Goal: Task Accomplishment & Management: Manage account settings

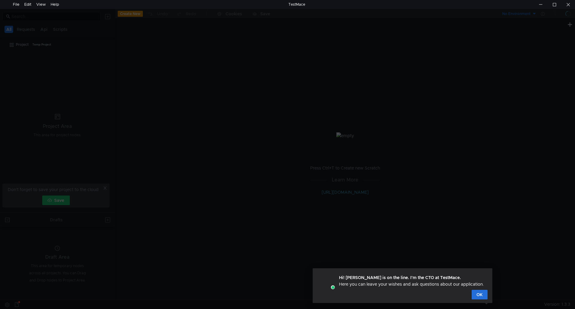
click at [477, 289] on div "Hi! [PERSON_NAME] is on the line. I'm the CTO at TestMace. Here you can leave y…" at bounding box center [402, 281] width 170 height 18
click at [478, 298] on button "OK" at bounding box center [479, 295] width 16 height 10
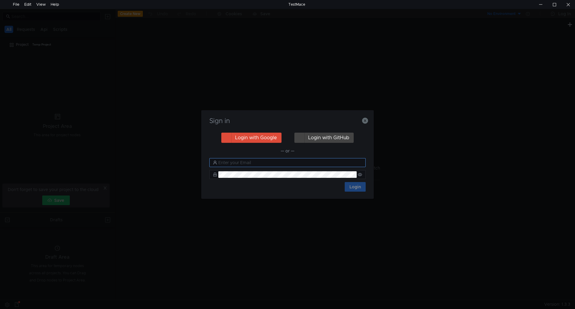
click at [264, 165] on input "text" at bounding box center [290, 162] width 144 height 7
click at [331, 137] on button "Login with GitHub" at bounding box center [323, 138] width 59 height 10
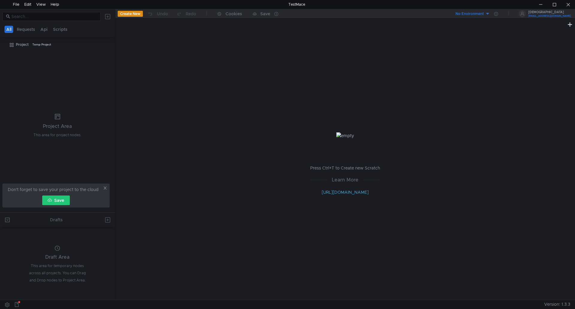
click at [543, 12] on div "[DEMOGRAPHIC_DATA]" at bounding box center [549, 12] width 42 height 3
click at [105, 190] on div at bounding box center [287, 154] width 575 height 309
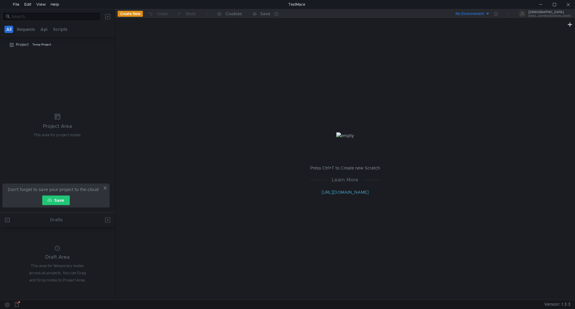
click at [16, 305] on icon at bounding box center [16, 304] width 5 height 5
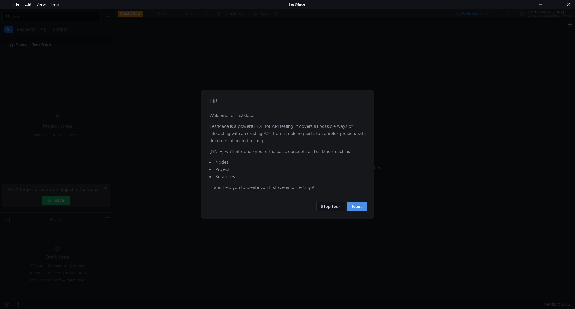
click at [358, 209] on button "Next" at bounding box center [356, 207] width 19 height 10
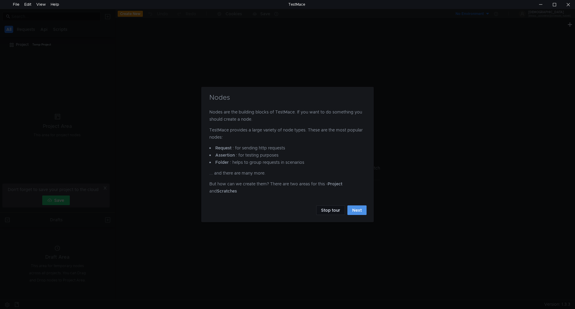
click at [359, 209] on button "Next" at bounding box center [356, 210] width 19 height 10
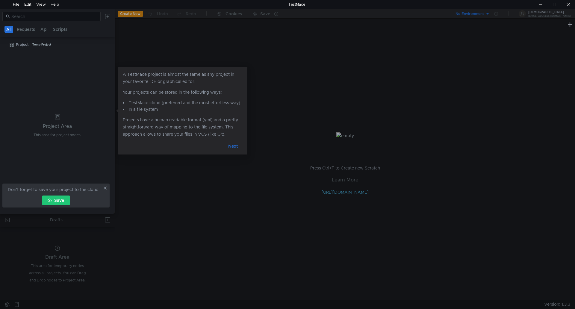
click at [232, 146] on button "Next" at bounding box center [232, 146] width 19 height 10
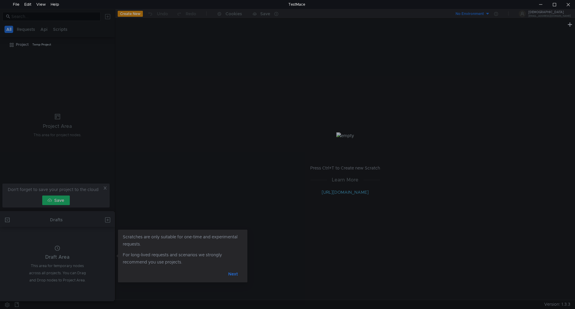
click at [233, 273] on button "Next" at bounding box center [232, 274] width 19 height 10
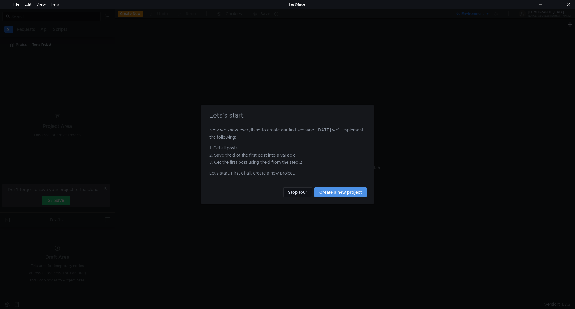
click at [354, 192] on button "Create a new project" at bounding box center [340, 192] width 52 height 10
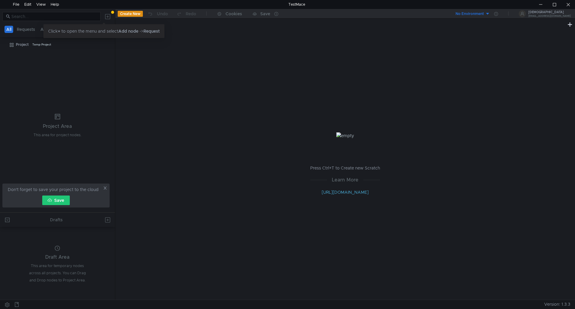
click at [44, 81] on tree-viewport "Project Temp Project" at bounding box center [57, 126] width 115 height 173
click at [110, 16] on button at bounding box center [108, 17] width 10 height 10
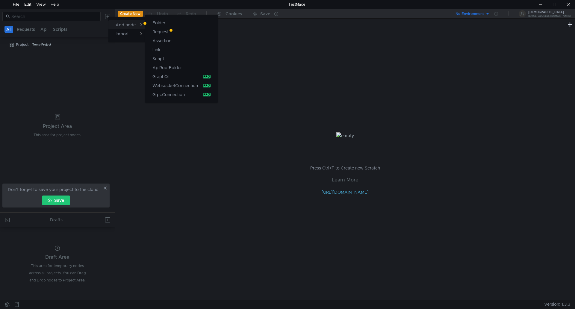
click at [129, 25] on div "Add node" at bounding box center [129, 24] width 27 height 7
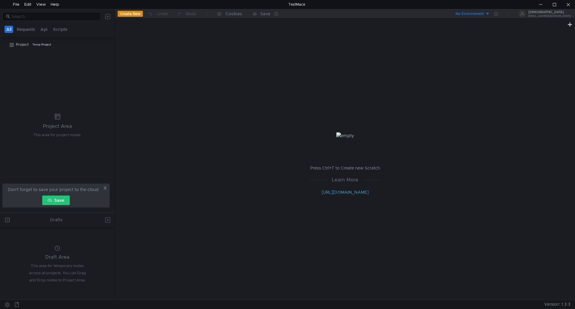
click at [107, 16] on div at bounding box center [287, 154] width 575 height 309
click at [107, 16] on button at bounding box center [108, 17] width 10 height 10
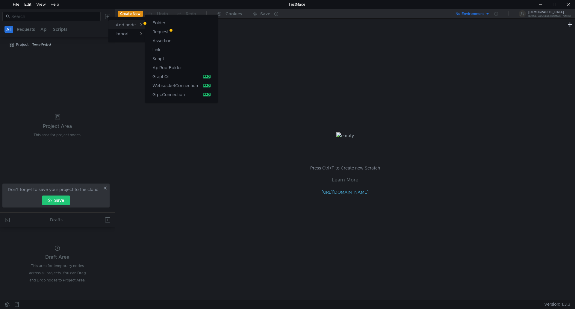
click at [138, 24] on div "Add node" at bounding box center [129, 24] width 27 height 7
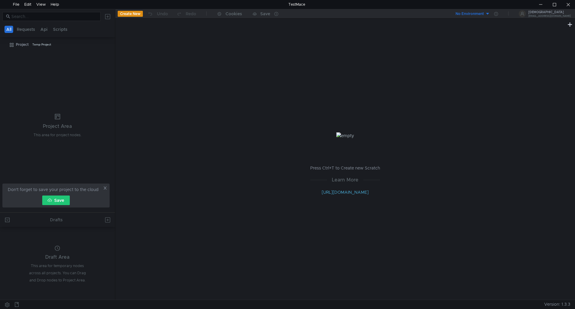
click at [127, 14] on div at bounding box center [287, 154] width 575 height 309
click at [109, 18] on button at bounding box center [108, 17] width 10 height 10
click at [75, 53] on div at bounding box center [287, 154] width 575 height 309
click at [28, 32] on button "Requests" at bounding box center [26, 29] width 22 height 7
click at [5, 30] on button "All" at bounding box center [8, 29] width 9 height 7
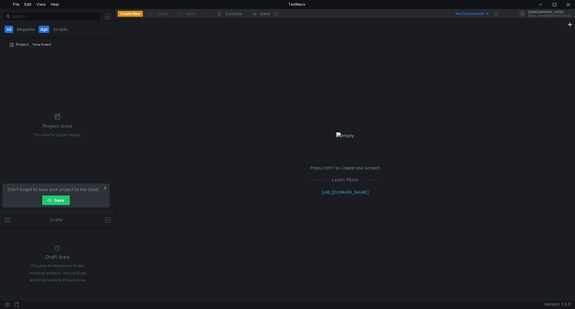
click at [47, 31] on button "Api" at bounding box center [44, 29] width 11 height 7
click at [54, 31] on button "Scripts" at bounding box center [60, 29] width 18 height 7
click at [9, 31] on button "All" at bounding box center [8, 29] width 9 height 7
click at [20, 45] on div "Project" at bounding box center [22, 44] width 13 height 9
click at [109, 48] on app-menu-trigger at bounding box center [109, 44] width 4 height 9
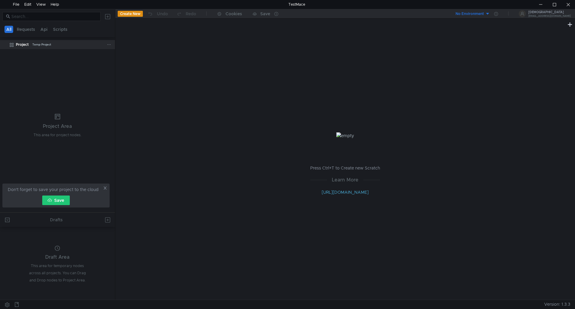
click at [110, 45] on icon at bounding box center [109, 44] width 4 height 4
click at [141, 81] on app-tour-anchor "Show in explorer" at bounding box center [134, 79] width 34 height 7
click at [52, 202] on button "Save" at bounding box center [56, 200] width 28 height 10
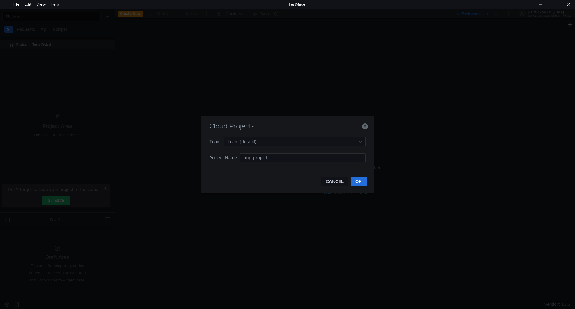
click at [285, 147] on form "Team Team (default) Project Name tmp-project" at bounding box center [287, 153] width 156 height 32
click at [289, 158] on input "tmp-project" at bounding box center [303, 157] width 126 height 9
drag, startPoint x: 298, startPoint y: 159, endPoint x: 135, endPoint y: 172, distance: 163.3
click at [135, 172] on div "Cloud Projects Team Team (default) Project Name tmp-project CANCEL OK" at bounding box center [287, 154] width 575 height 309
type input "Project"
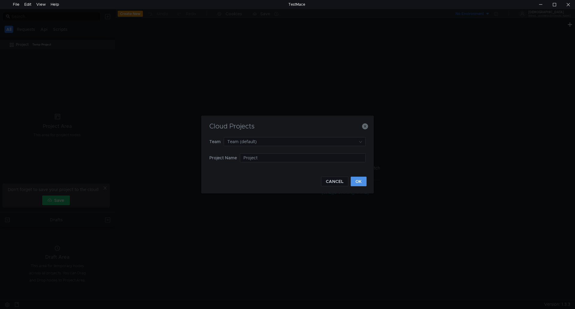
click at [360, 183] on button "OK" at bounding box center [358, 182] width 16 height 10
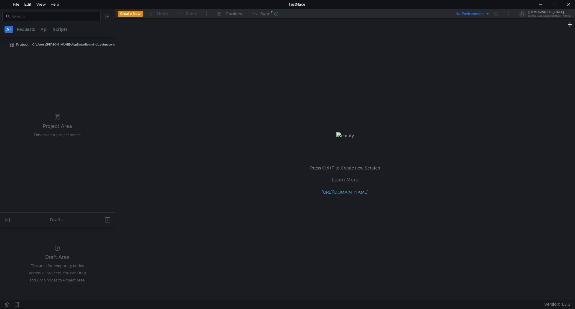
drag, startPoint x: 83, startPoint y: 46, endPoint x: 34, endPoint y: 64, distance: 51.9
click at [35, 64] on tree-viewport "Project C:\Users\[PERSON_NAME]\AppData\Roaming\testmace-config\cloud-project\Pr…" at bounding box center [57, 126] width 115 height 173
click at [24, 42] on div "Project" at bounding box center [22, 44] width 13 height 9
click at [539, 17] on div "DeusEX [EMAIL_ADDRESS][DOMAIN_NAME]" at bounding box center [548, 14] width 45 height 9
click at [455, 112] on div at bounding box center [287, 154] width 575 height 309
